Goal: Task Accomplishment & Management: Use online tool/utility

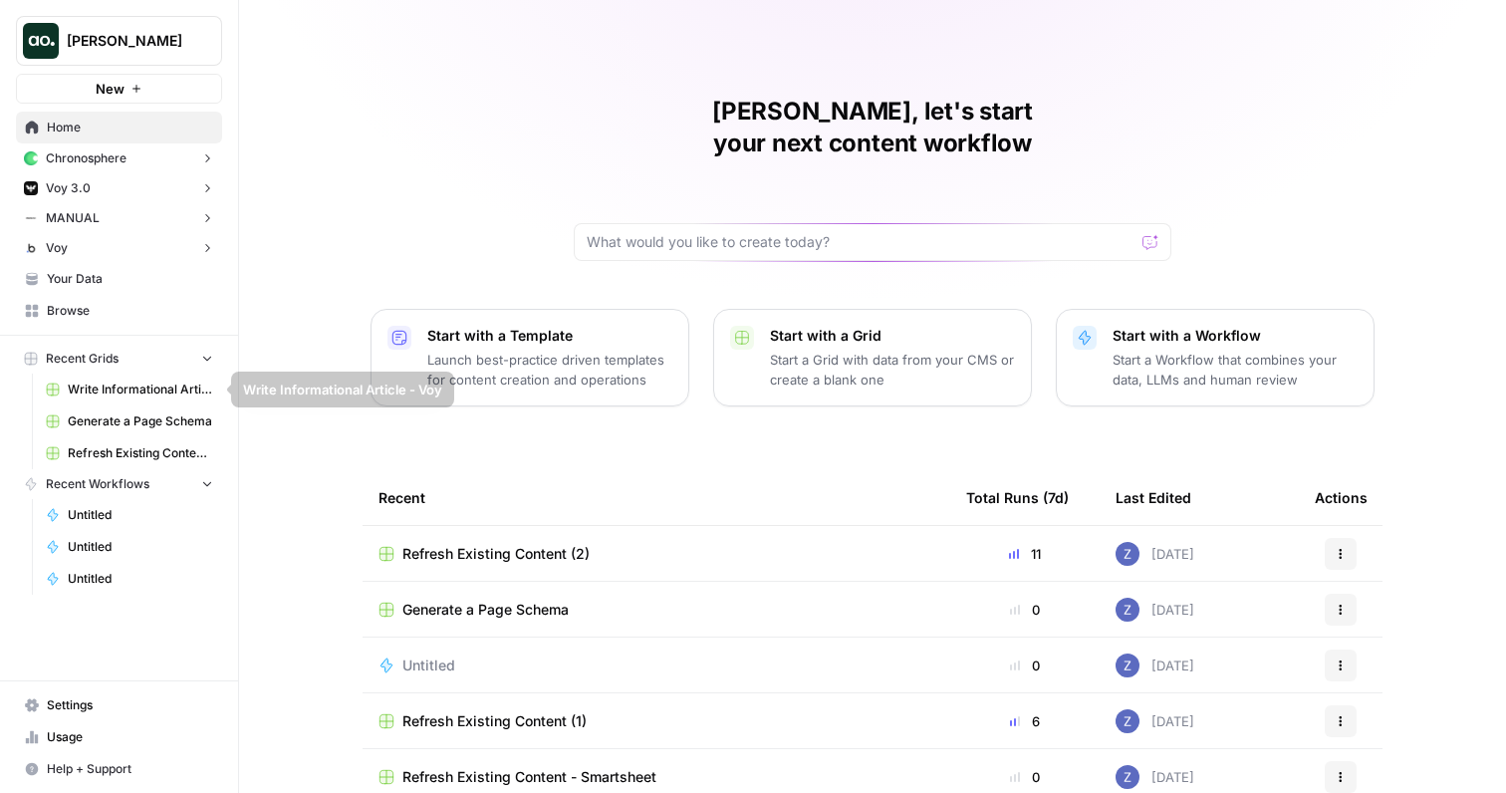
click at [137, 395] on span "Write Informational Article - Voy" at bounding box center [140, 389] width 145 height 18
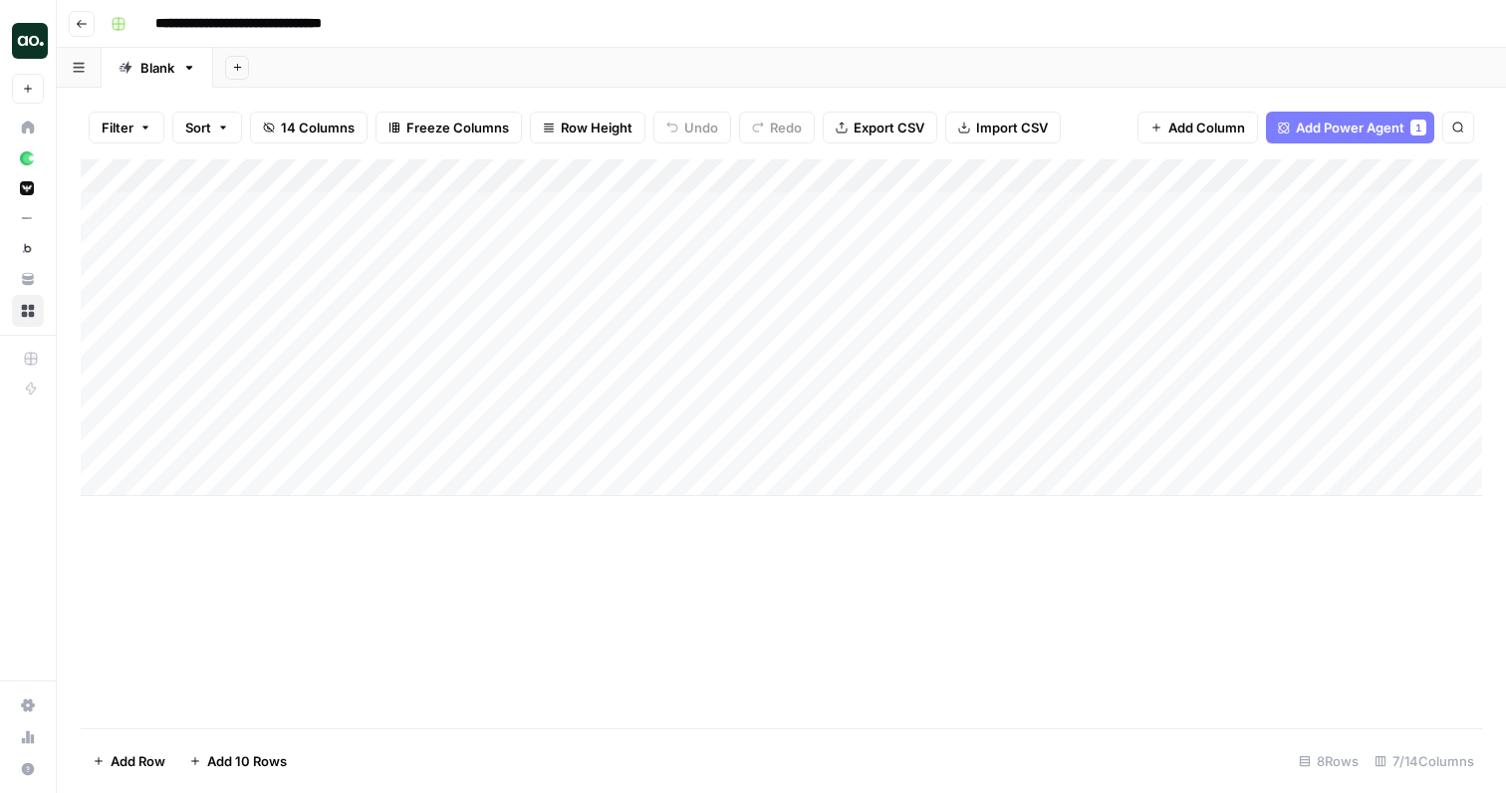
click at [748, 175] on div "Add Column" at bounding box center [781, 327] width 1401 height 337
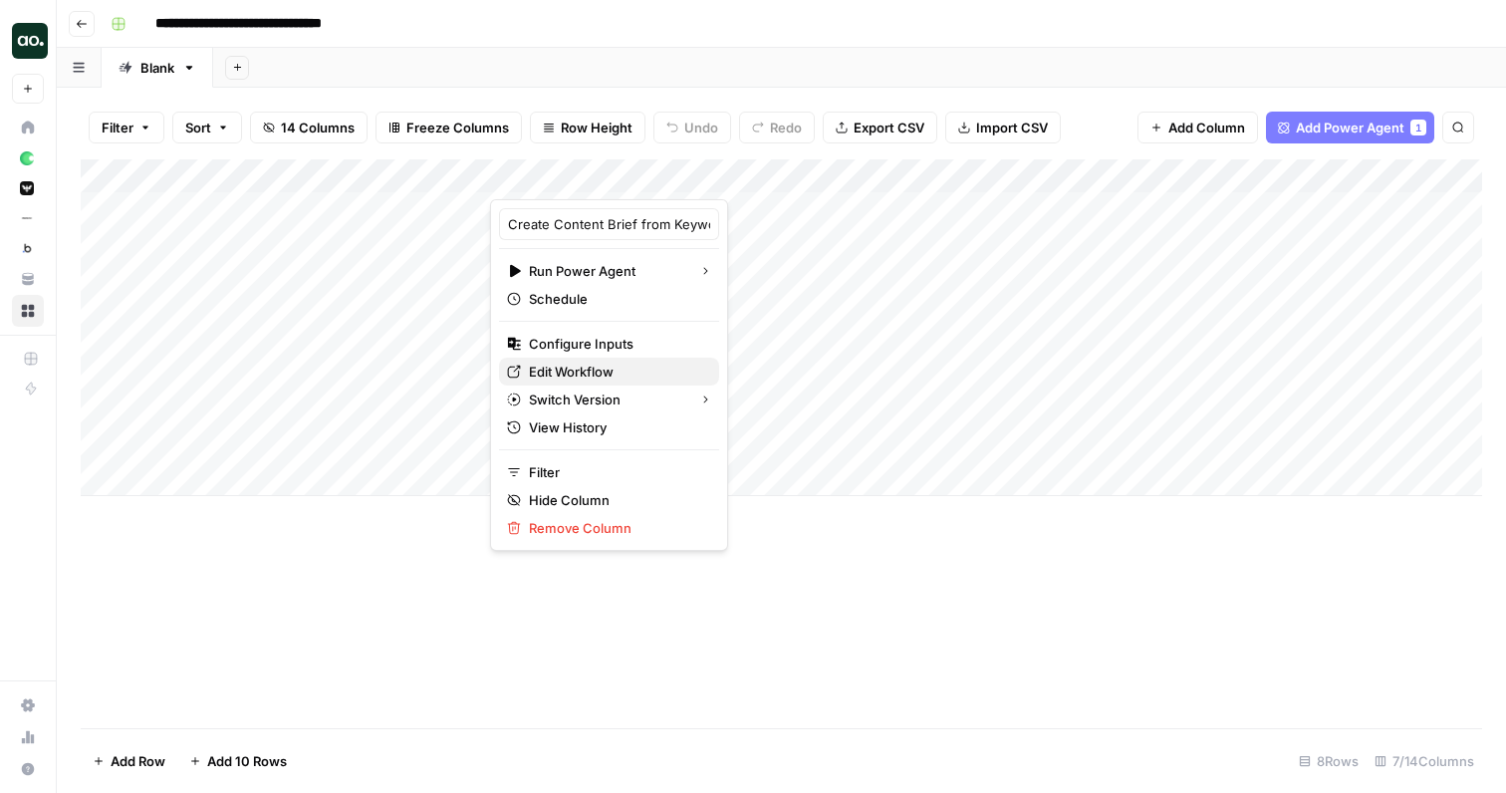
click at [586, 371] on span "Edit Workflow" at bounding box center [616, 371] width 174 height 20
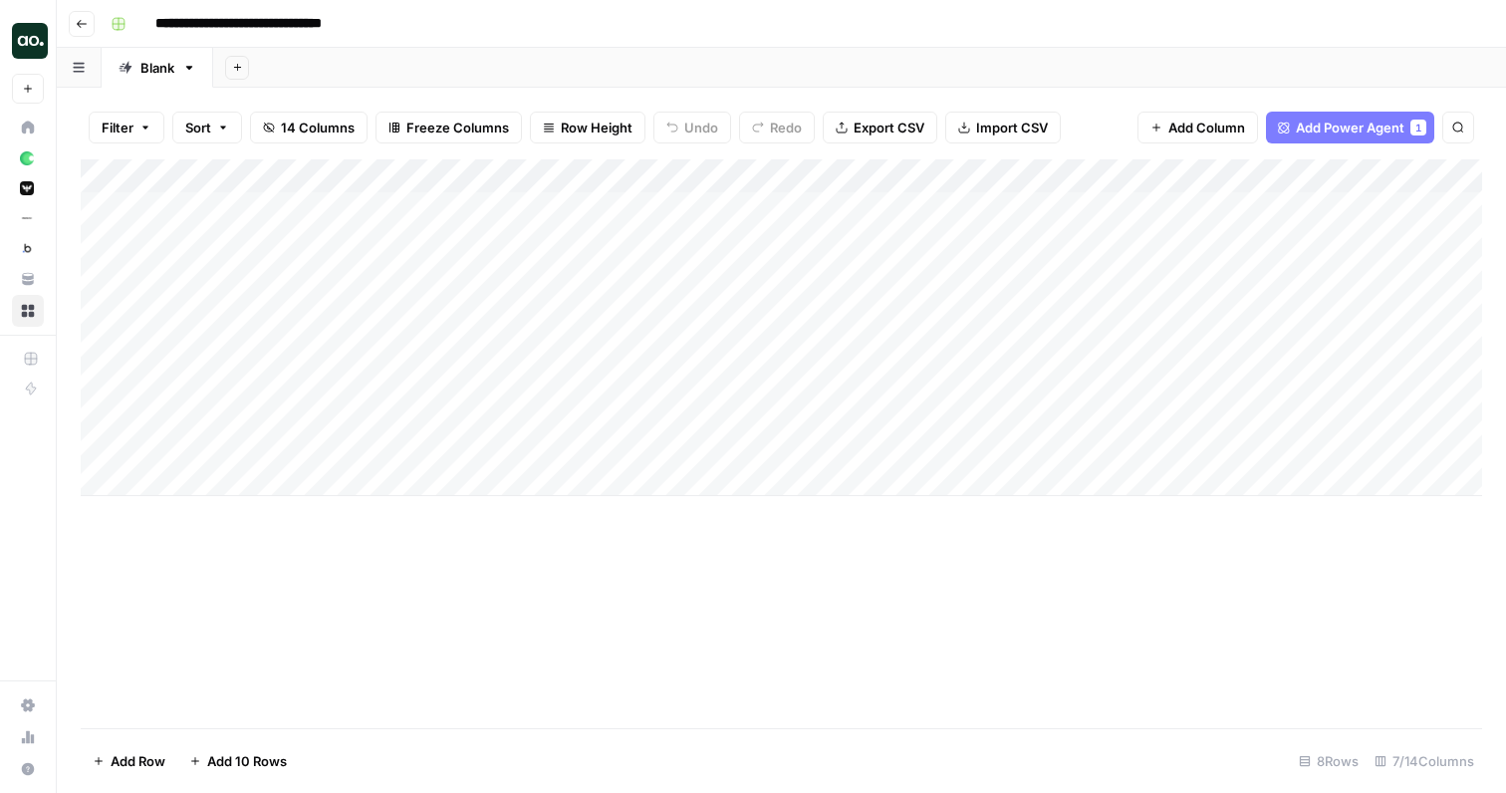
click at [1208, 176] on div "Add Column" at bounding box center [781, 327] width 1401 height 337
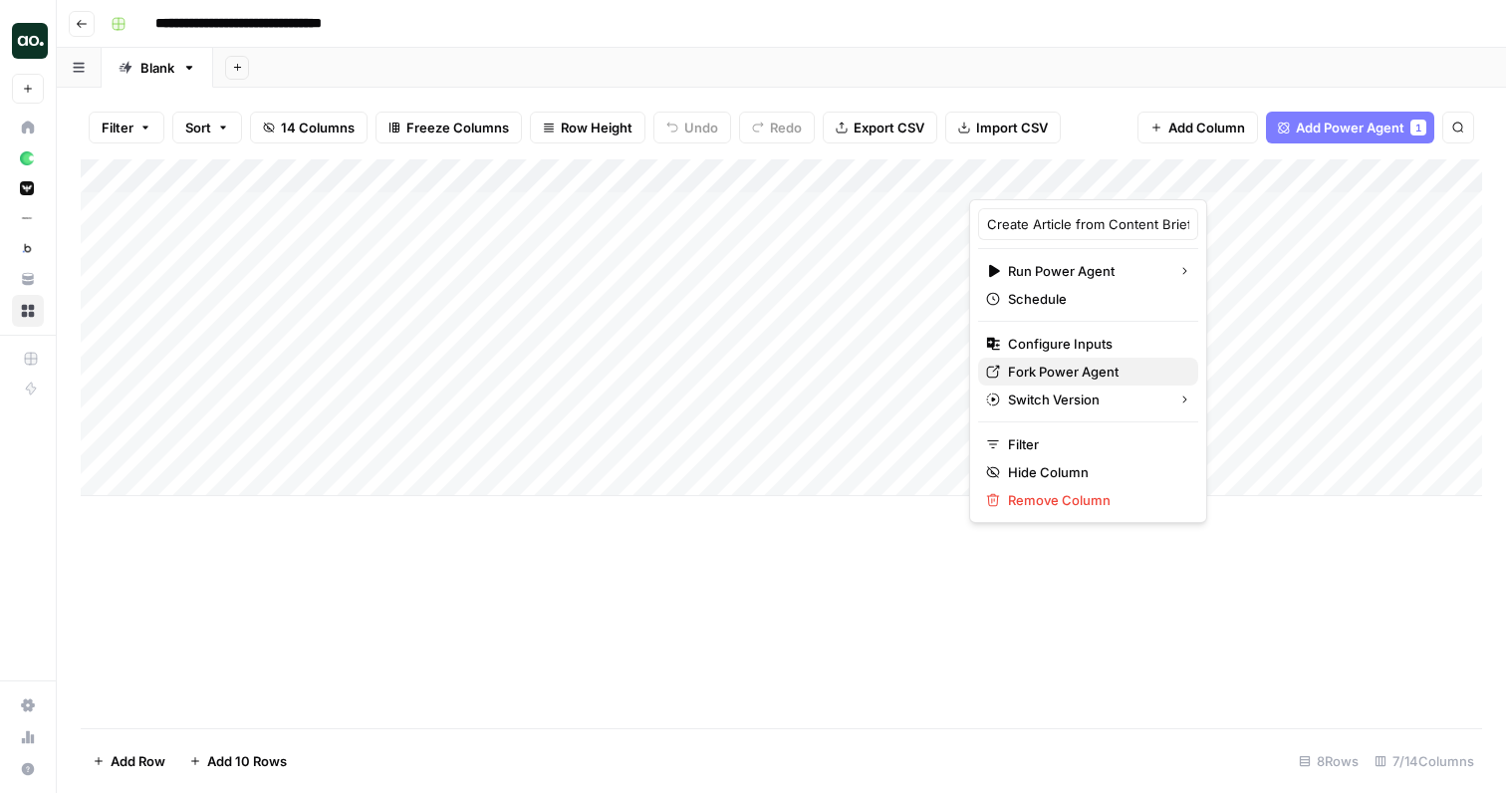
click at [1078, 367] on span "Fork Power Agent" at bounding box center [1095, 371] width 174 height 20
